Goal: Register for event/course

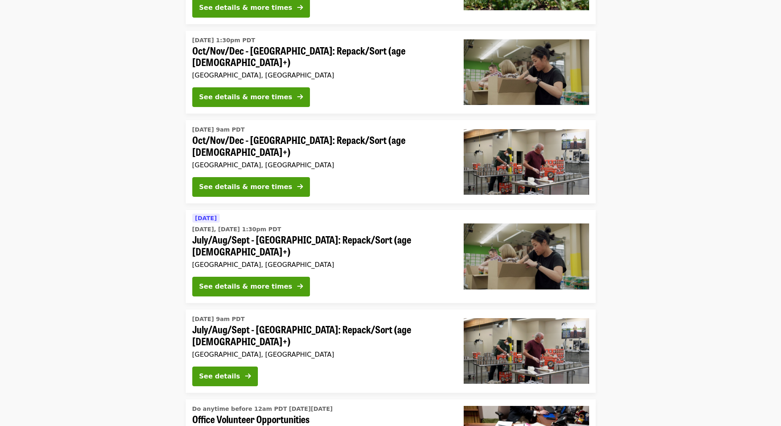
scroll to position [164, 0]
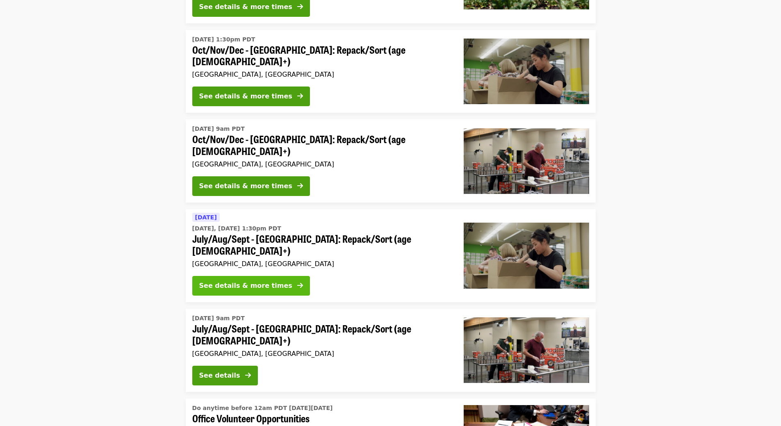
click at [214, 281] on div "See details & more times" at bounding box center [245, 286] width 93 height 10
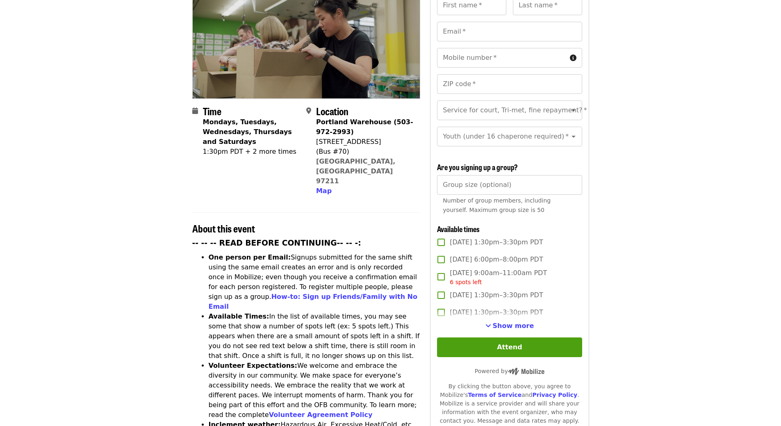
scroll to position [123, 0]
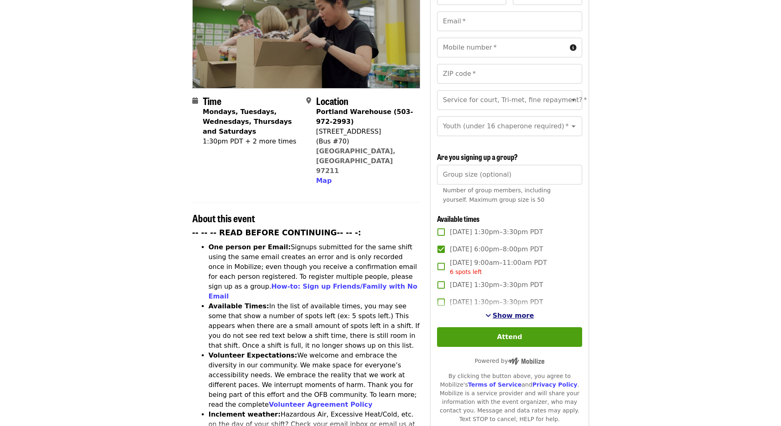
click at [517, 314] on span "Show more" at bounding box center [513, 315] width 41 height 8
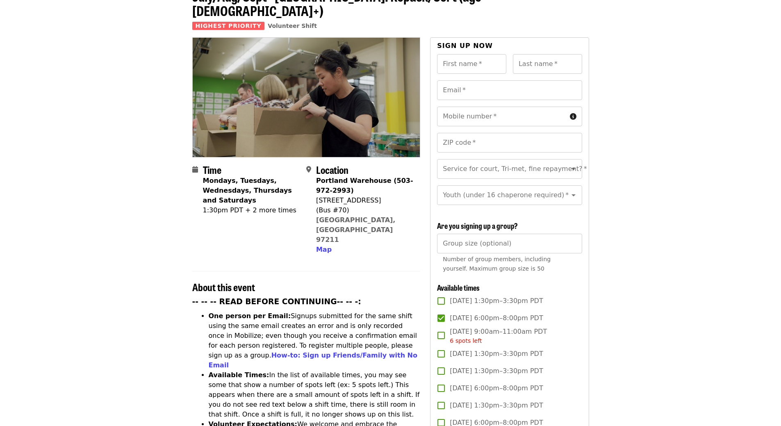
scroll to position [0, 0]
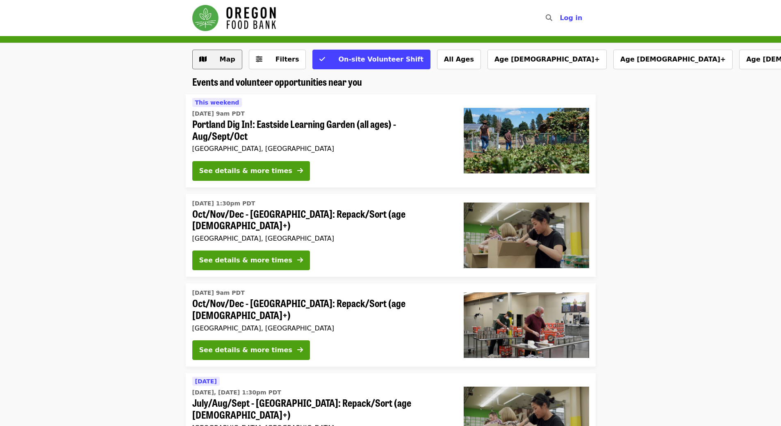
click at [216, 59] on span "Map" at bounding box center [223, 60] width 24 height 10
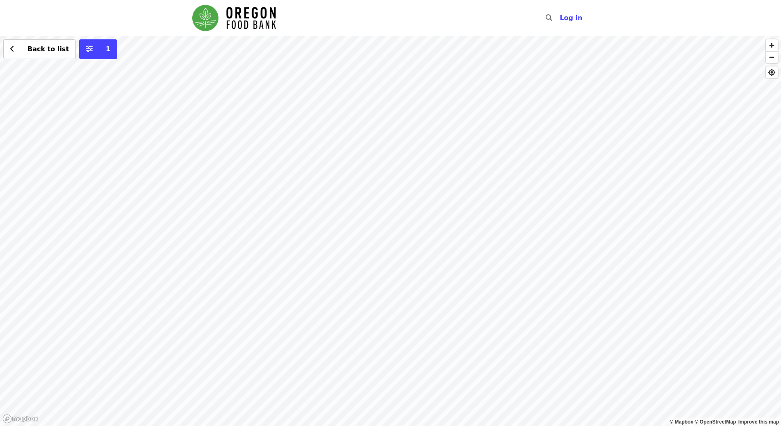
click at [11, 347] on div "Back to list 1" at bounding box center [390, 231] width 781 height 390
click at [33, 363] on span "See 2 actions at this location" at bounding box center [67, 361] width 107 height 8
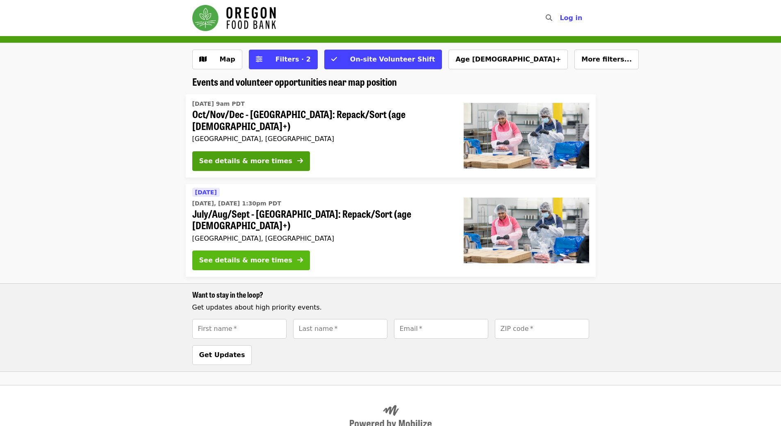
click at [259, 255] on div "See details & more times" at bounding box center [245, 260] width 93 height 10
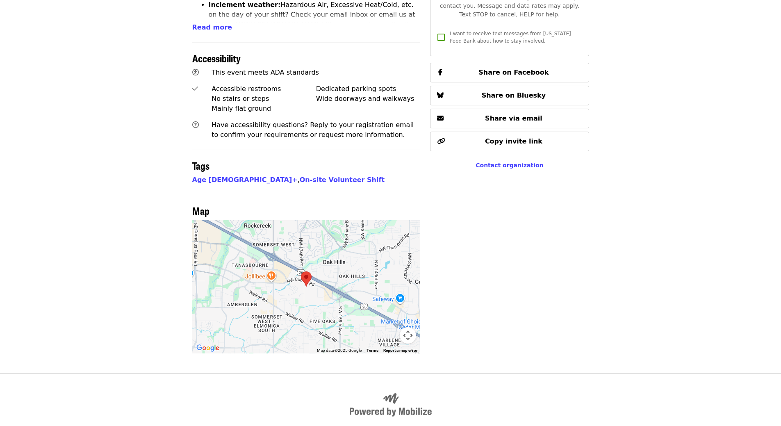
scroll to position [533, 0]
